Goal: Navigation & Orientation: Find specific page/section

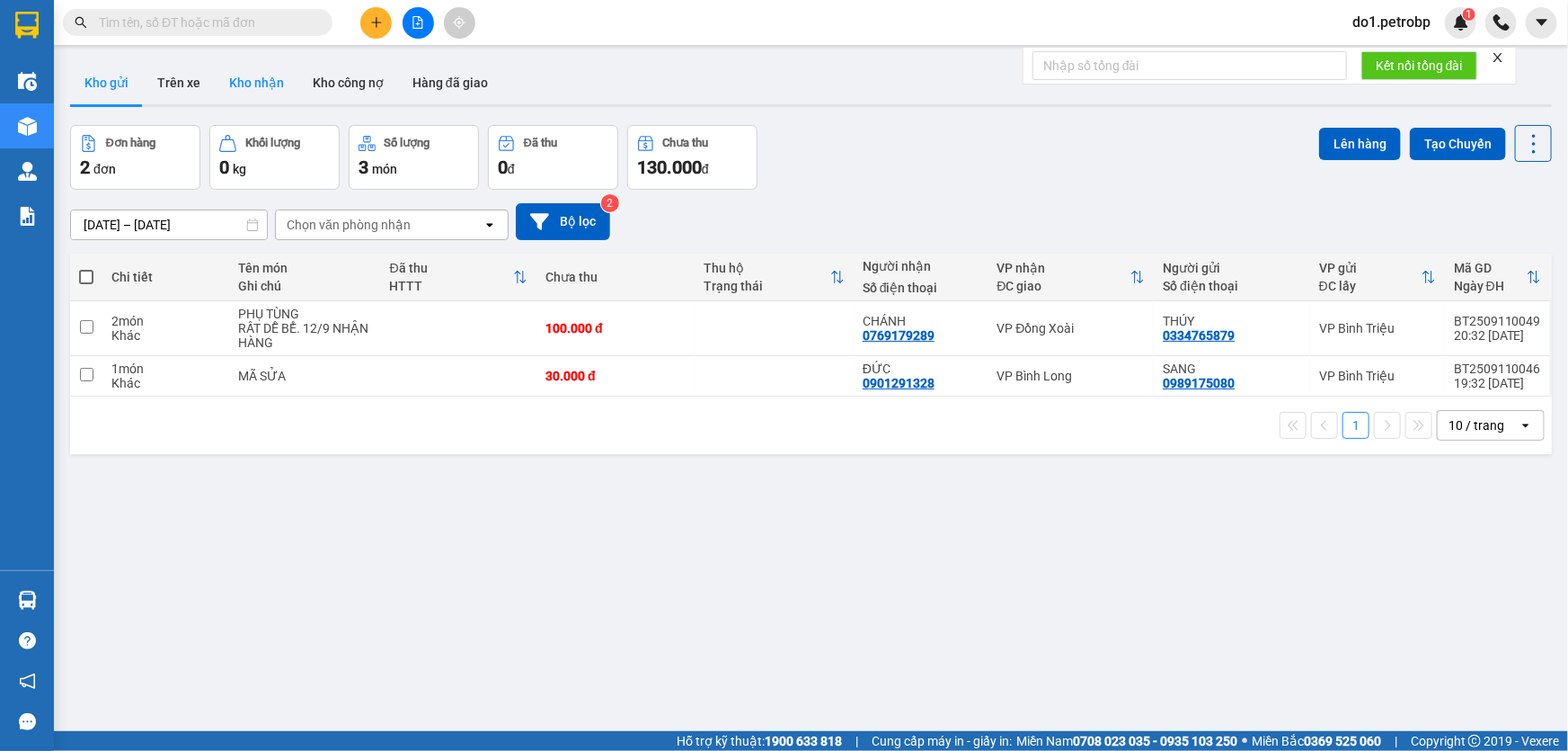
click at [251, 86] on button "Kho nhận" at bounding box center [257, 83] width 84 height 43
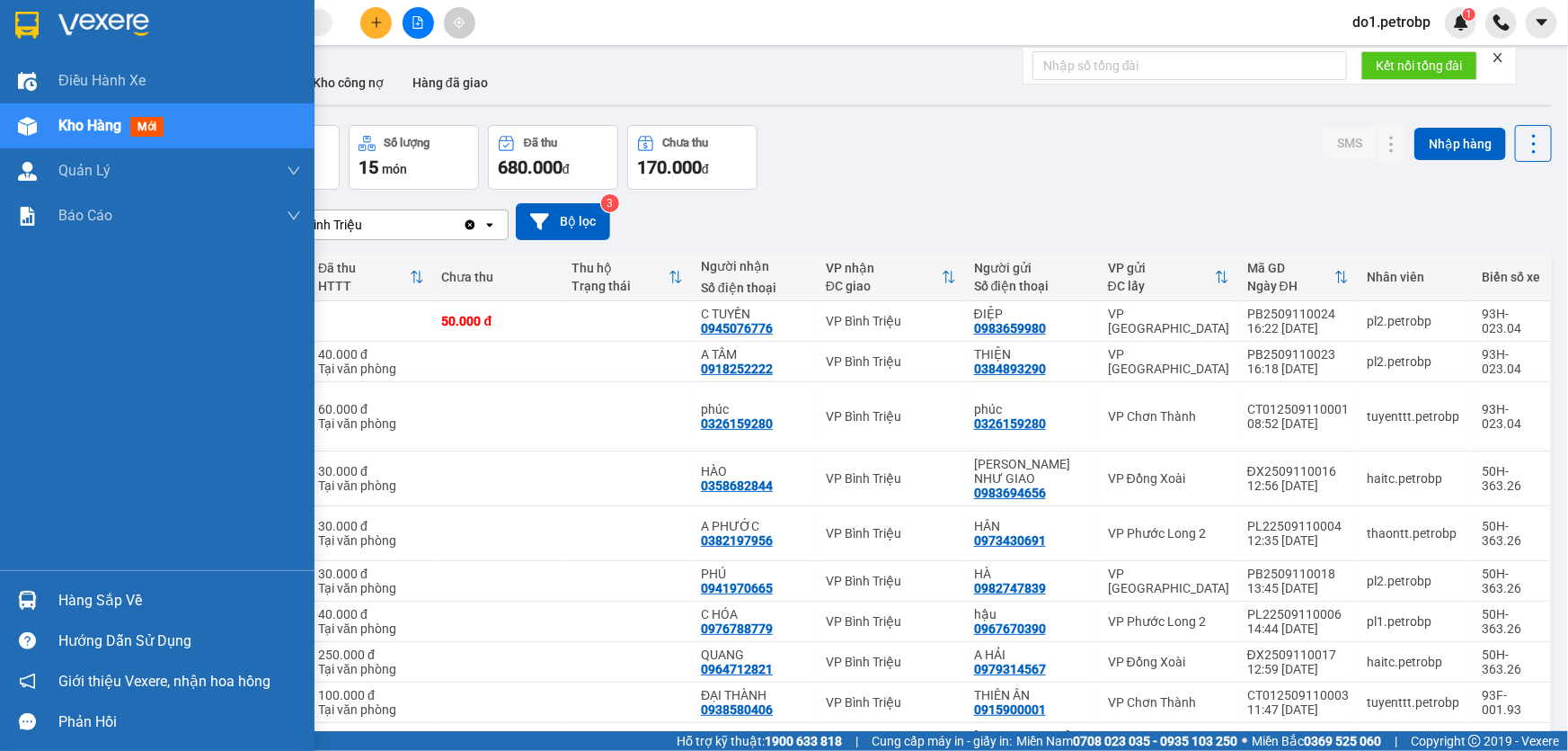
click at [130, 580] on div "Hàng sắp về" at bounding box center [157, 600] width 314 height 41
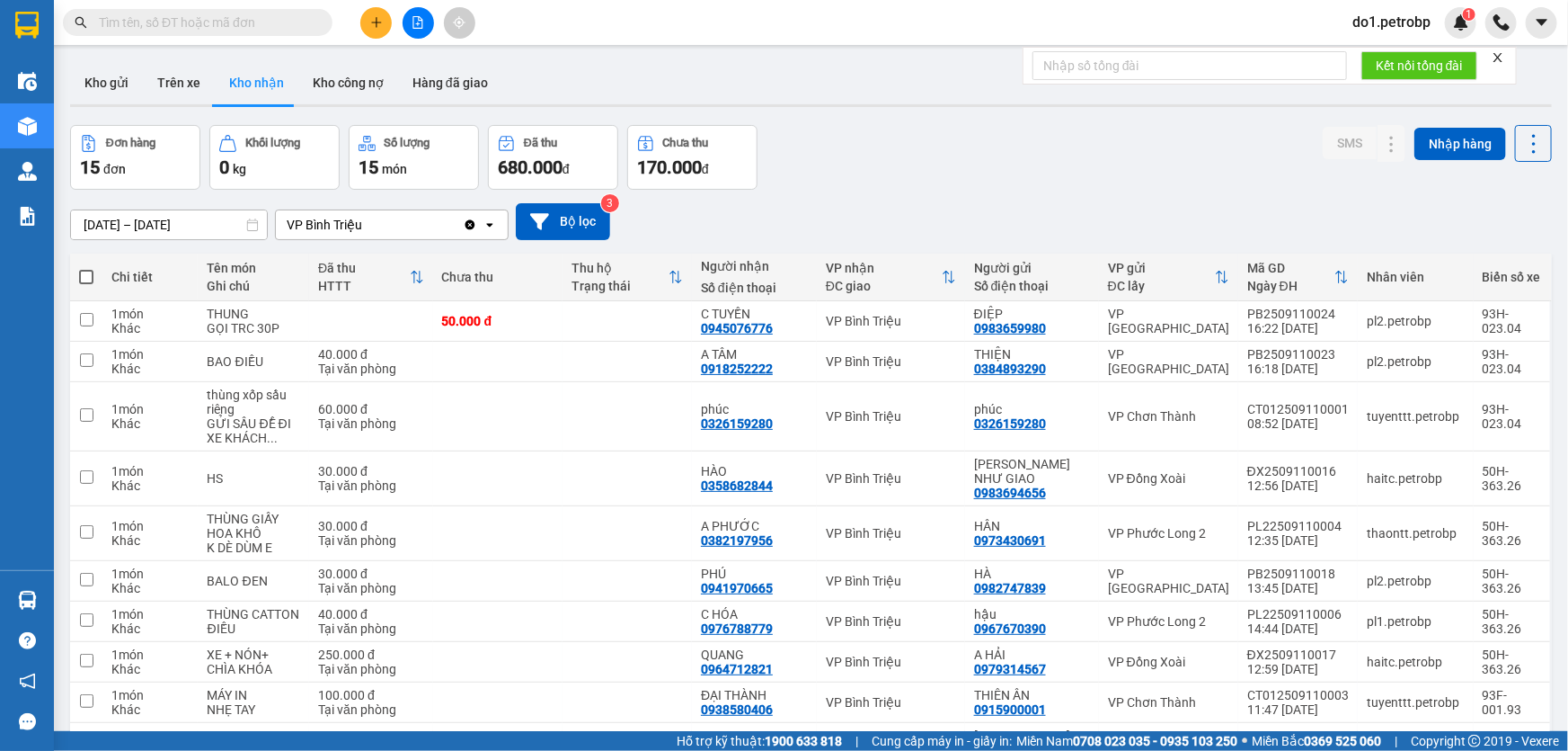
click at [128, 235] on section "Kết quả tìm kiếm ( 0 ) Bộ lọc No Data do1.petrobp 1 Điều hành xe Kho hàng mới Q…" at bounding box center [784, 375] width 1568 height 751
click at [128, 235] on div "ver 1.8.143 Kho gửi Trên xe Kho nhận Kho công nợ Hàng đã giao Đơn hàng 15 đơn K…" at bounding box center [811, 564] width 1497 height 1019
click at [101, 80] on button "Kho gửi" at bounding box center [107, 83] width 73 height 43
